Goal: Task Accomplishment & Management: Complete application form

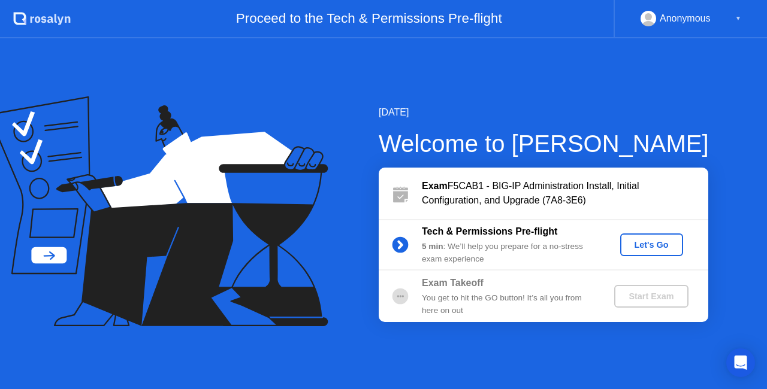
click at [648, 240] on div "Let's Go" at bounding box center [651, 245] width 53 height 10
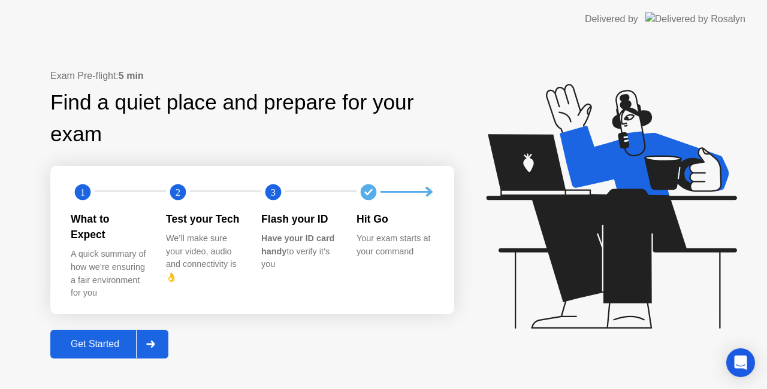
click at [149, 331] on div at bounding box center [150, 345] width 29 height 28
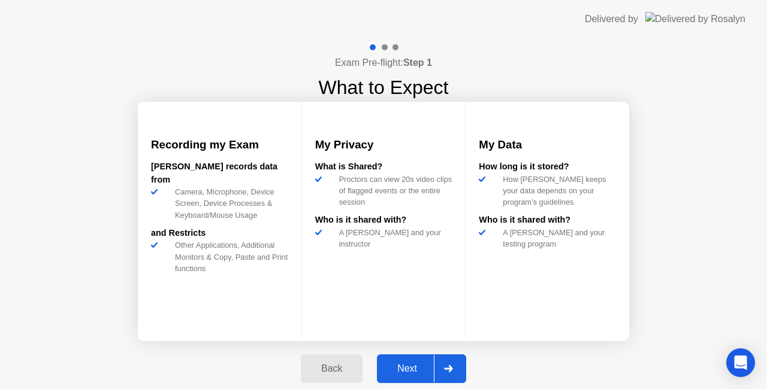
click at [410, 368] on div "Next" at bounding box center [406, 369] width 53 height 11
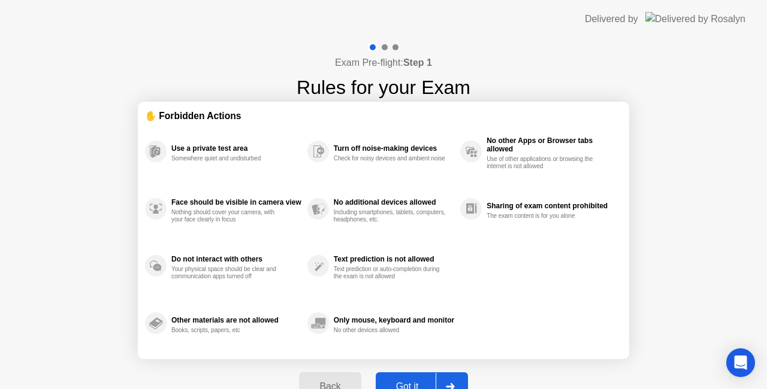
click at [404, 382] on div "Got it" at bounding box center [407, 387] width 56 height 11
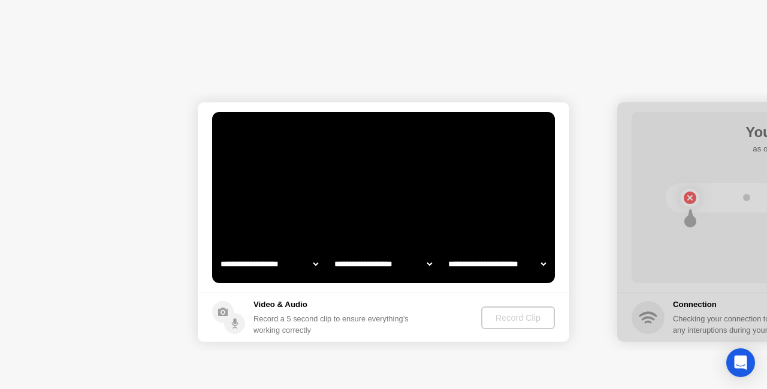
select select "**********"
select select "*******"
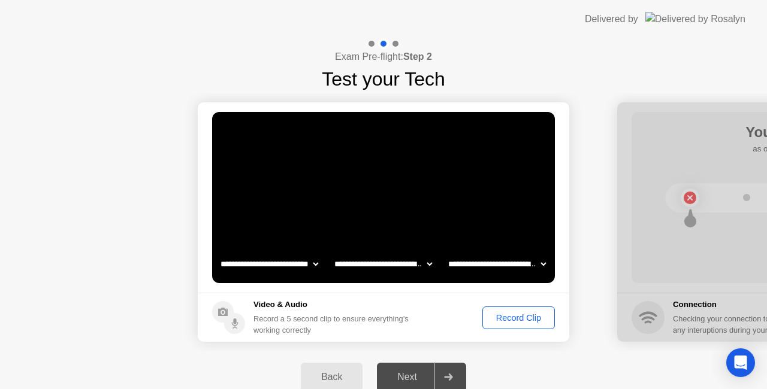
click at [512, 319] on div "Record Clip" at bounding box center [518, 318] width 64 height 10
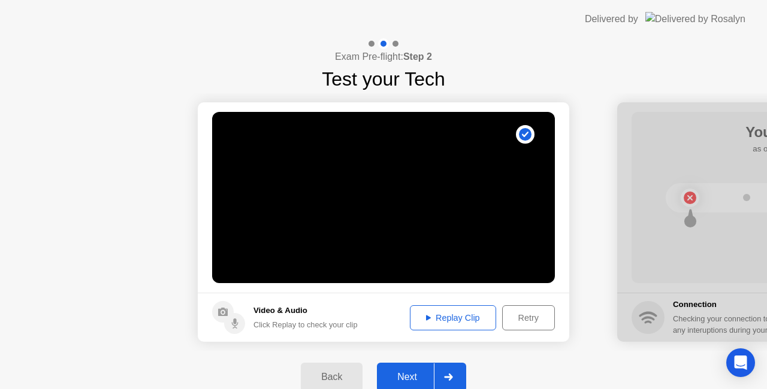
click at [419, 374] on div "Next" at bounding box center [406, 377] width 53 height 11
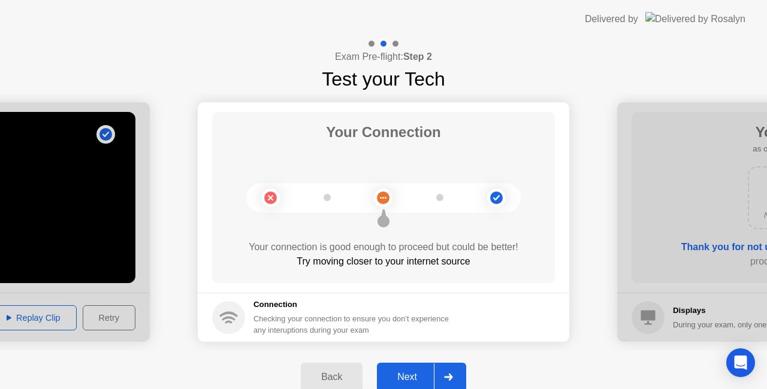
click at [401, 251] on div "Your connection is good enough to proceed but could be better!" at bounding box center [383, 247] width 343 height 14
click at [300, 329] on div "Checking your connection to ensure you don’t experience any interuptions during…" at bounding box center [354, 324] width 202 height 23
click at [322, 363] on button "Back" at bounding box center [332, 377] width 62 height 29
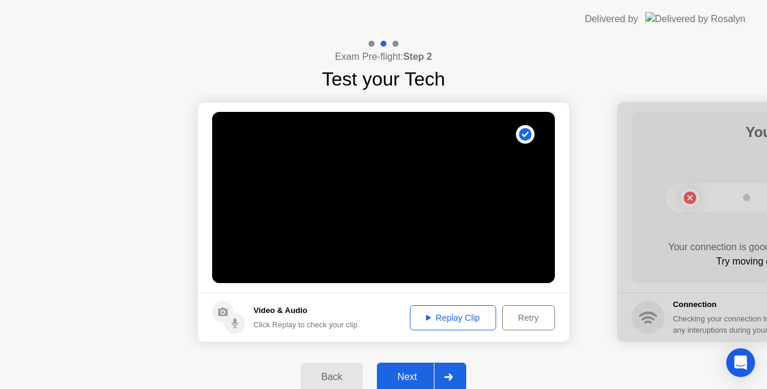
click at [419, 375] on div "Next" at bounding box center [406, 377] width 53 height 11
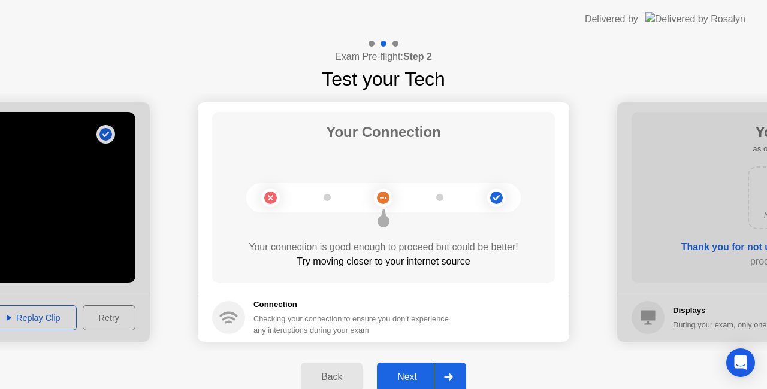
click at [341, 310] on h5 "Connection" at bounding box center [354, 305] width 202 height 12
click at [447, 375] on icon at bounding box center [448, 377] width 9 height 7
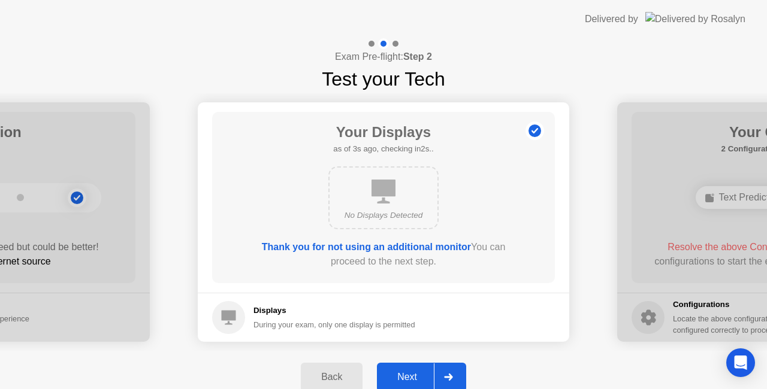
click at [427, 372] on div "Next" at bounding box center [406, 377] width 53 height 11
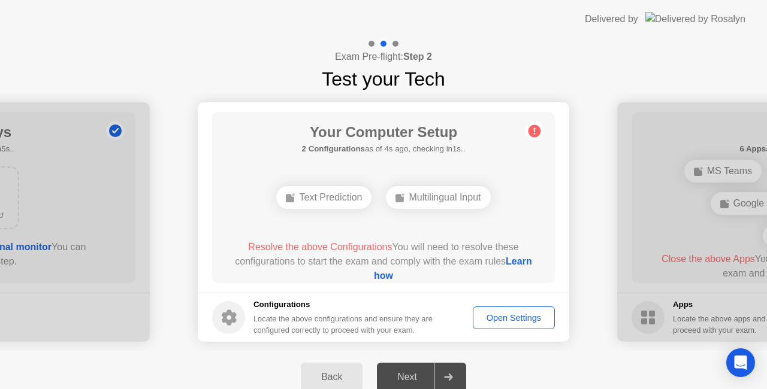
click at [483, 321] on div "Open Settings" at bounding box center [514, 318] width 74 height 10
click at [301, 202] on div "Text Prediction" at bounding box center [323, 197] width 95 height 23
click at [460, 199] on div "Multilingual Input" at bounding box center [438, 197] width 104 height 23
click at [480, 268] on div "Resolve the above Configuration You will need to resolve this configuration to …" at bounding box center [383, 261] width 309 height 43
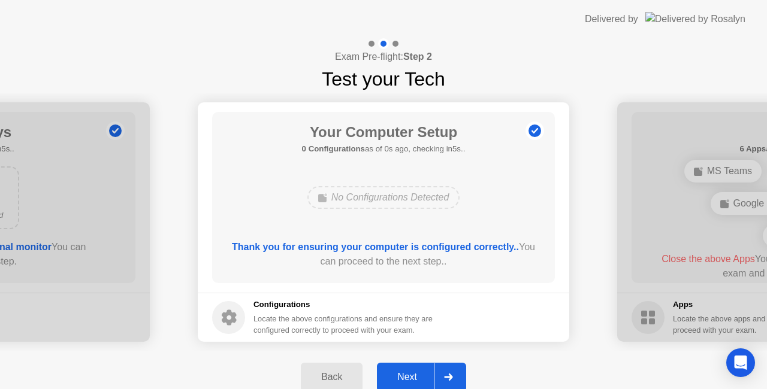
drag, startPoint x: 404, startPoint y: 224, endPoint x: 401, endPoint y: 192, distance: 31.9
click at [401, 192] on div "Your Computer Setup 0 Configurations as of 0s ago, checking in5s.. No Configura…" at bounding box center [383, 197] width 343 height 171
click at [446, 375] on icon at bounding box center [448, 377] width 9 height 7
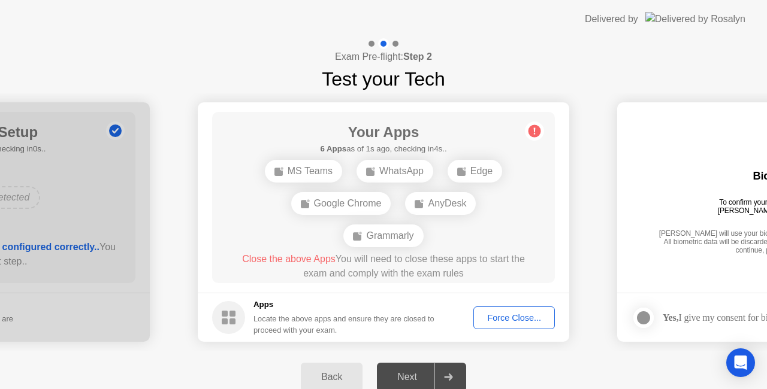
click at [497, 317] on div "Force Close..." at bounding box center [513, 318] width 73 height 10
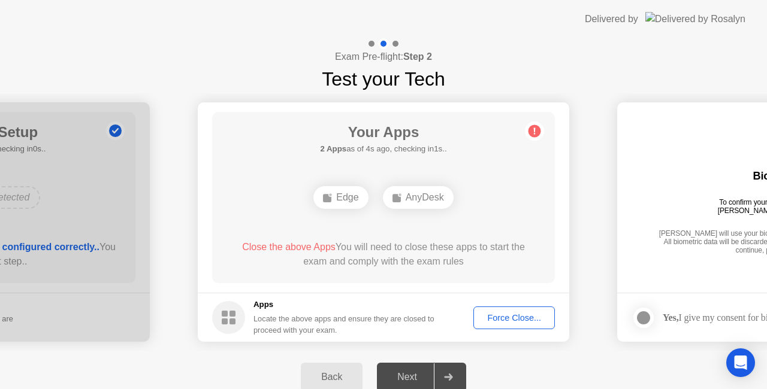
click at [501, 323] on div "Force Close..." at bounding box center [513, 318] width 73 height 10
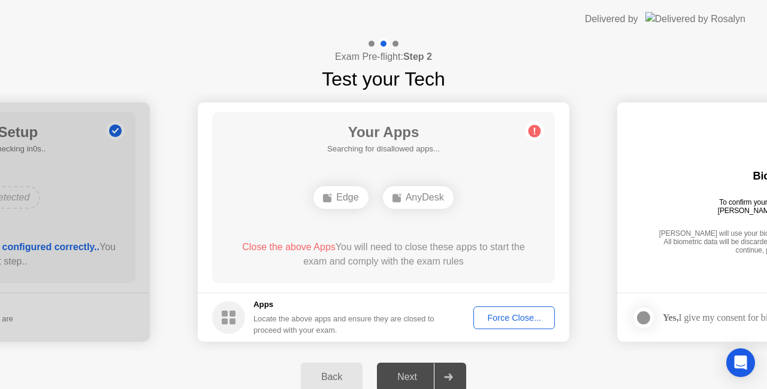
click at [535, 132] on circle at bounding box center [534, 131] width 13 height 13
click at [405, 247] on div "Close the above Apps You will need to close these apps to start the exam and co…" at bounding box center [383, 254] width 309 height 29
click at [285, 311] on div "Apps Locate the above apps and ensure they are closed to proceed with your exam." at bounding box center [344, 317] width 182 height 37
click at [423, 275] on div "Your Apps Searching for disallowed apps... Edge AnyDesk Close the above Apps Yo…" at bounding box center [383, 197] width 343 height 171
click at [381, 280] on div "Your Apps Searching for disallowed apps... Edge AnyDesk Close the above Apps Yo…" at bounding box center [383, 197] width 343 height 171
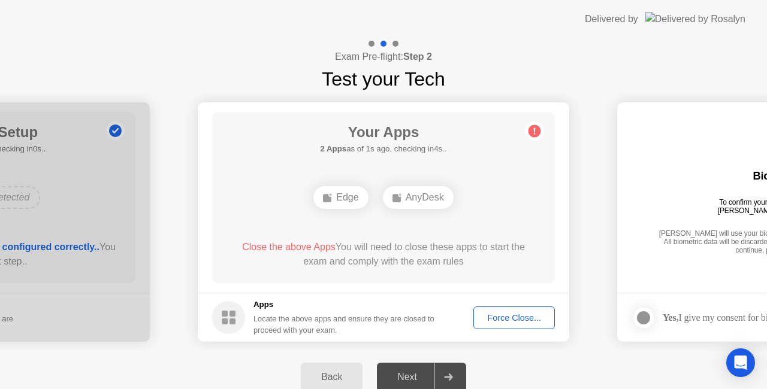
click at [338, 375] on div "Back" at bounding box center [331, 377] width 55 height 11
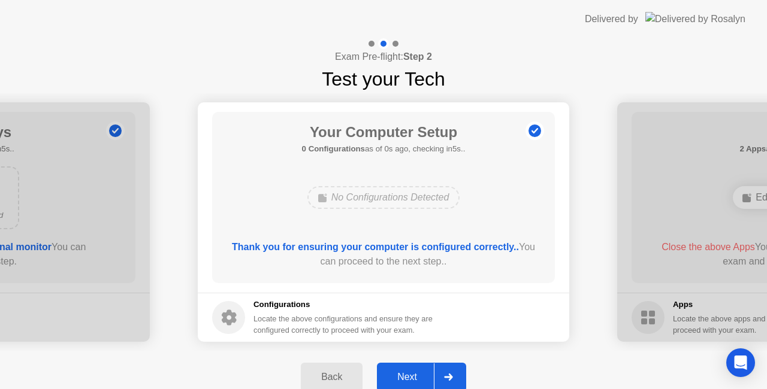
click at [425, 375] on div "Next" at bounding box center [406, 377] width 53 height 11
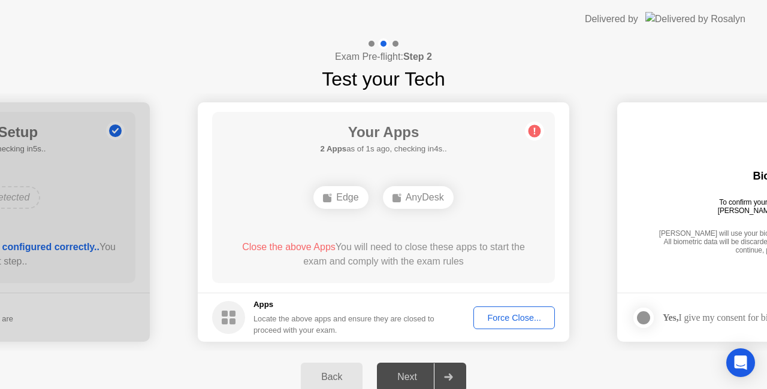
click at [504, 322] on div "Force Close..." at bounding box center [513, 318] width 73 height 10
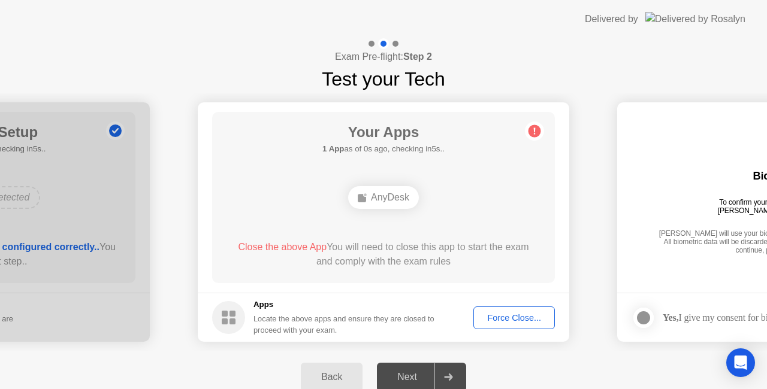
click at [401, 272] on div "Close the above App You will need to close this app to start the exam and compl…" at bounding box center [383, 257] width 309 height 34
click at [478, 319] on div "Force Close..." at bounding box center [513, 318] width 73 height 10
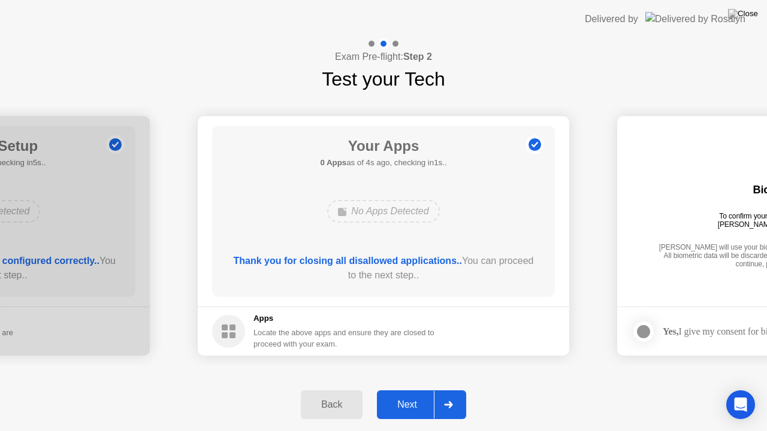
click at [429, 389] on div "Next" at bounding box center [406, 405] width 53 height 11
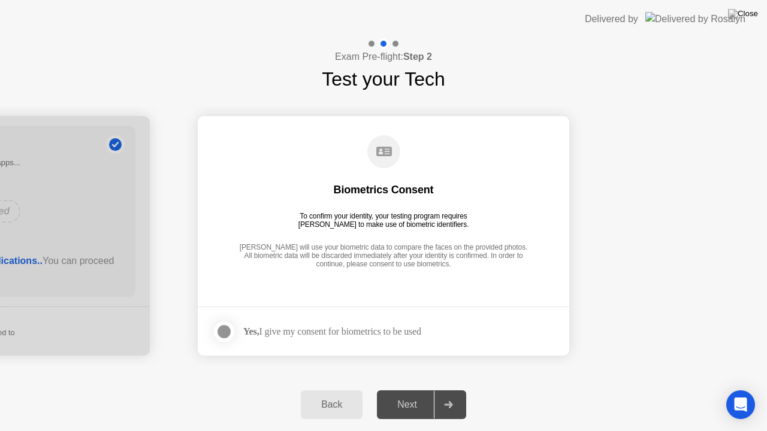
click at [368, 330] on div "Yes, I give my consent for biometrics to be used" at bounding box center [332, 331] width 178 height 11
click at [224, 325] on div at bounding box center [224, 332] width 14 height 14
click at [408, 389] on div "Next" at bounding box center [406, 405] width 53 height 11
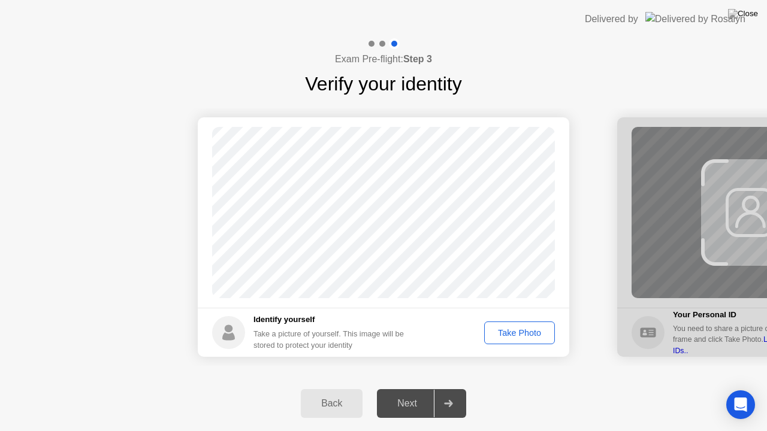
click at [503, 328] on div "Take Photo" at bounding box center [519, 333] width 62 height 10
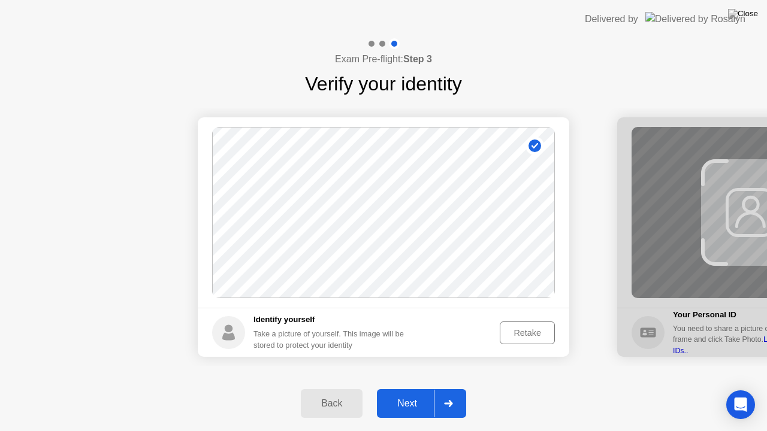
click at [415, 389] on div "Next" at bounding box center [406, 403] width 53 height 11
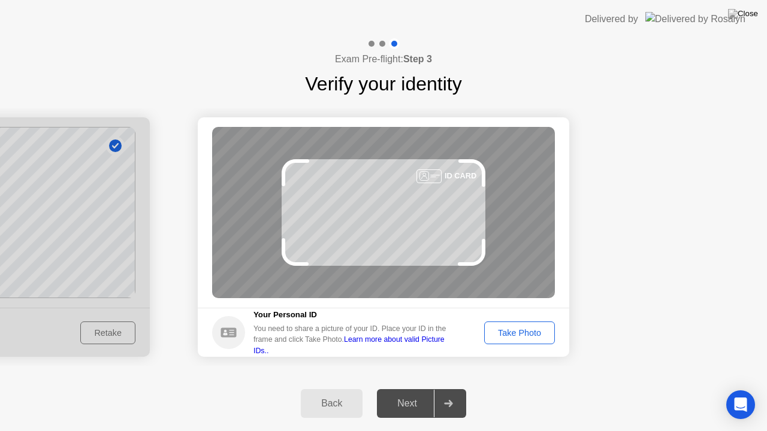
click at [389, 217] on div "ID CARD" at bounding box center [383, 212] width 343 height 171
click at [377, 224] on div "ID CARD" at bounding box center [383, 212] width 343 height 171
click at [434, 345] on link "Learn more about valid Picture IDs.." at bounding box center [348, 344] width 191 height 19
click at [501, 329] on div "Take Photo" at bounding box center [519, 333] width 62 height 10
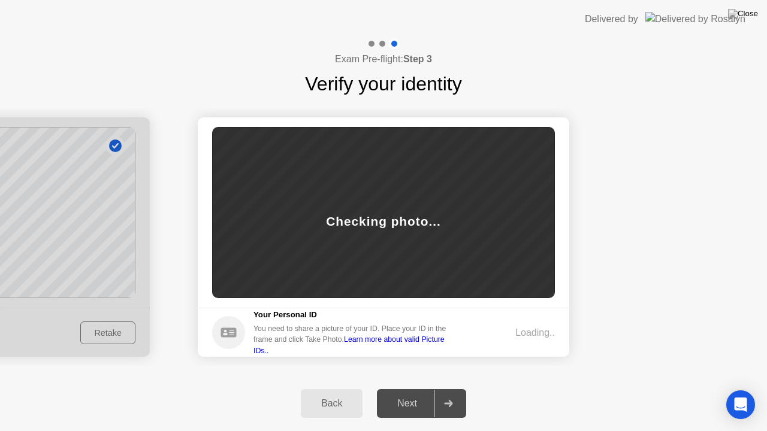
click at [501, 329] on div "Loading.." at bounding box center [515, 333] width 79 height 14
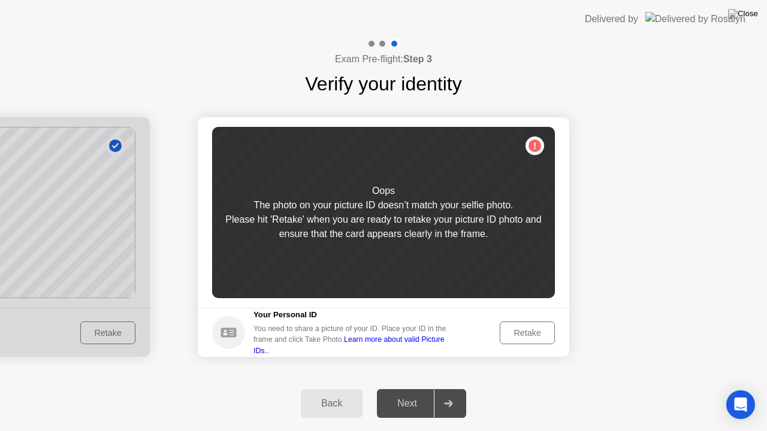
click at [523, 328] on div "Retake" at bounding box center [527, 333] width 47 height 10
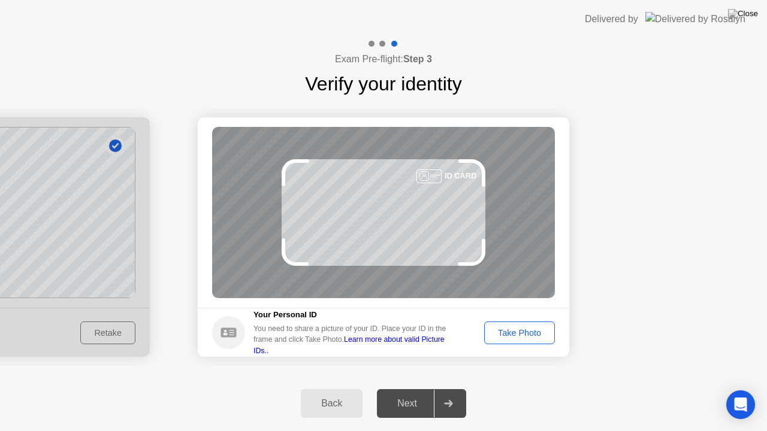
click at [419, 344] on link "Learn more about valid Picture IDs.." at bounding box center [348, 344] width 191 height 19
click at [543, 344] on button "Take Photo" at bounding box center [519, 333] width 71 height 23
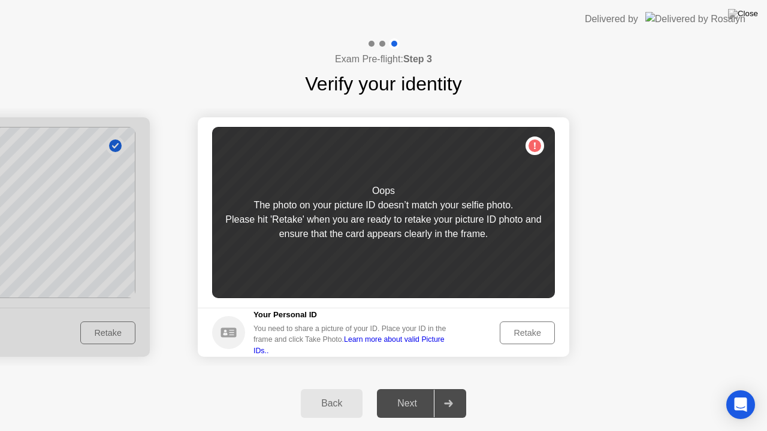
click at [344, 389] on div "Back" at bounding box center [331, 403] width 55 height 11
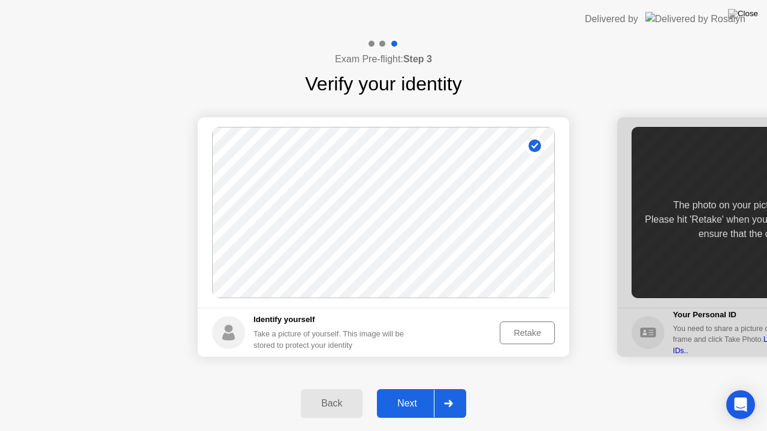
click at [521, 334] on div "Retake" at bounding box center [527, 333] width 47 height 10
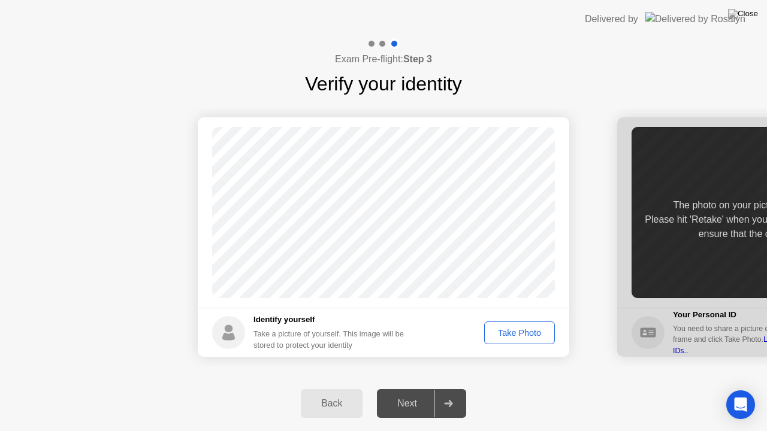
click at [527, 334] on div "Take Photo" at bounding box center [519, 333] width 62 height 10
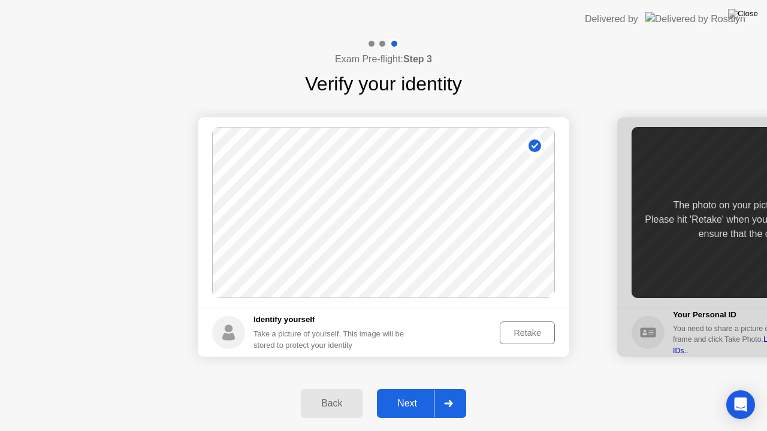
click at [409, 389] on div "Next" at bounding box center [406, 403] width 53 height 11
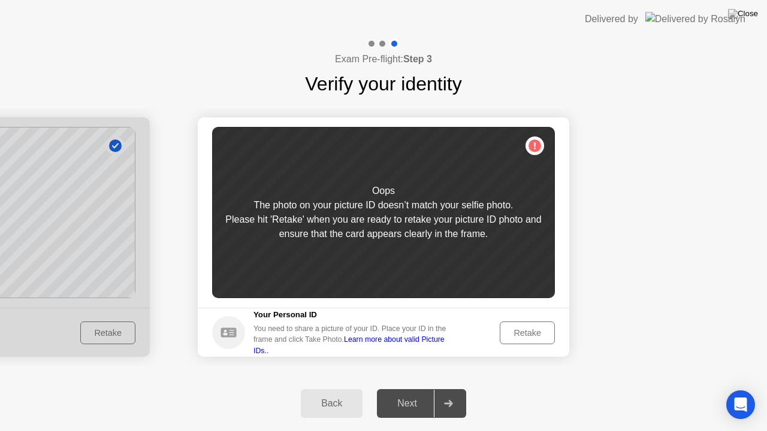
click at [473, 271] on div "Oops The photo on your picture ID doesn’t match your selfie photo. Please hit '…" at bounding box center [383, 212] width 343 height 171
click at [510, 323] on button "Retake" at bounding box center [527, 333] width 55 height 23
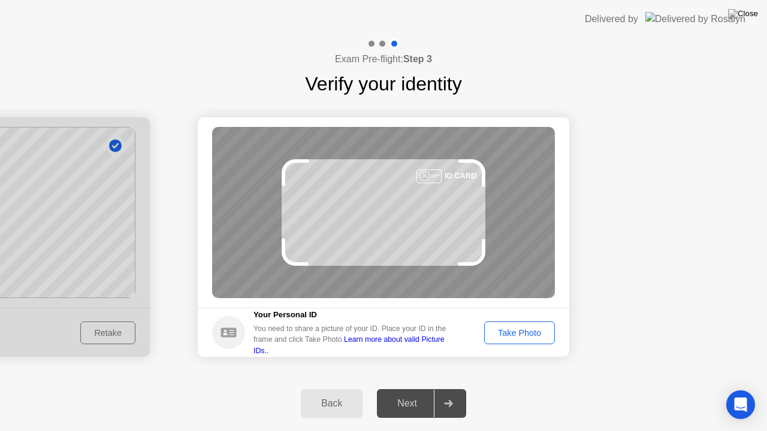
click at [512, 332] on div "Take Photo" at bounding box center [519, 333] width 62 height 10
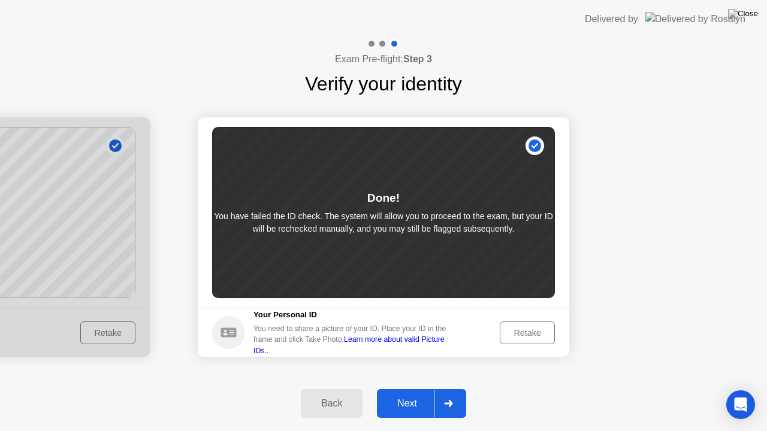
click at [404, 389] on button "Next" at bounding box center [421, 403] width 89 height 29
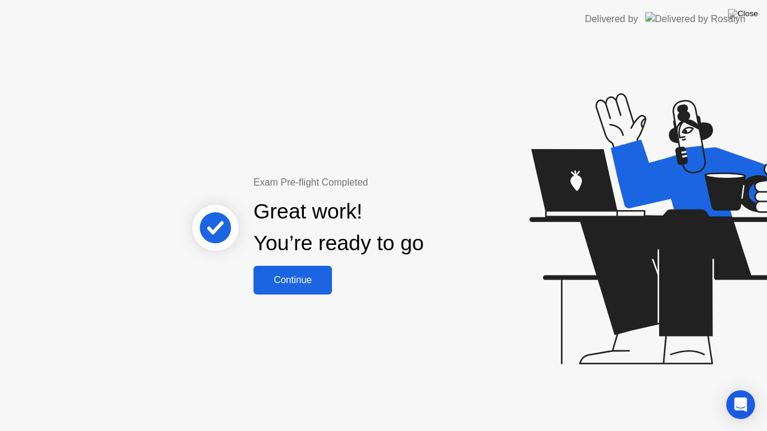
click at [306, 280] on div "Continue" at bounding box center [292, 280] width 71 height 11
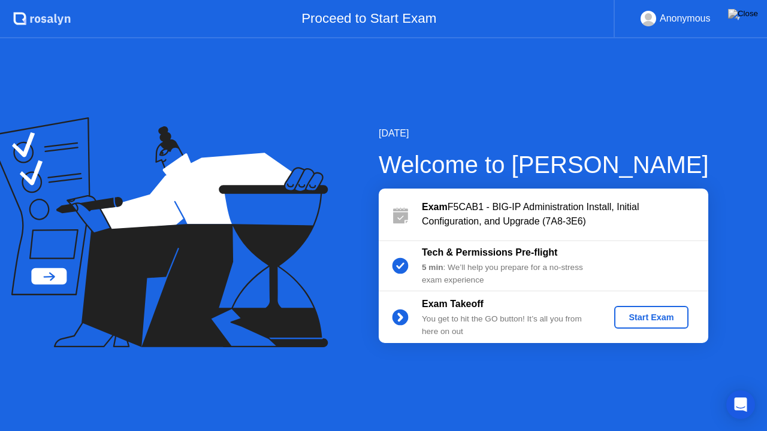
click at [651, 320] on div "Start Exam" at bounding box center [651, 318] width 64 height 10
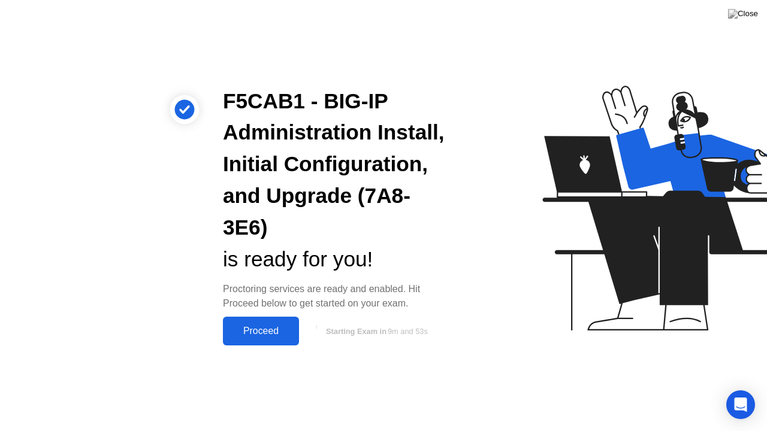
click at [260, 326] on div "Proceed" at bounding box center [260, 331] width 69 height 11
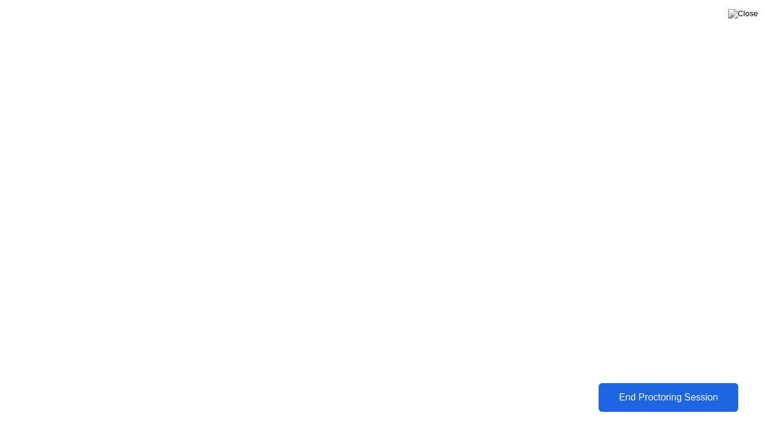
click at [657, 389] on div "End Proctoring Session" at bounding box center [668, 397] width 143 height 11
